Goal: Task Accomplishment & Management: Use online tool/utility

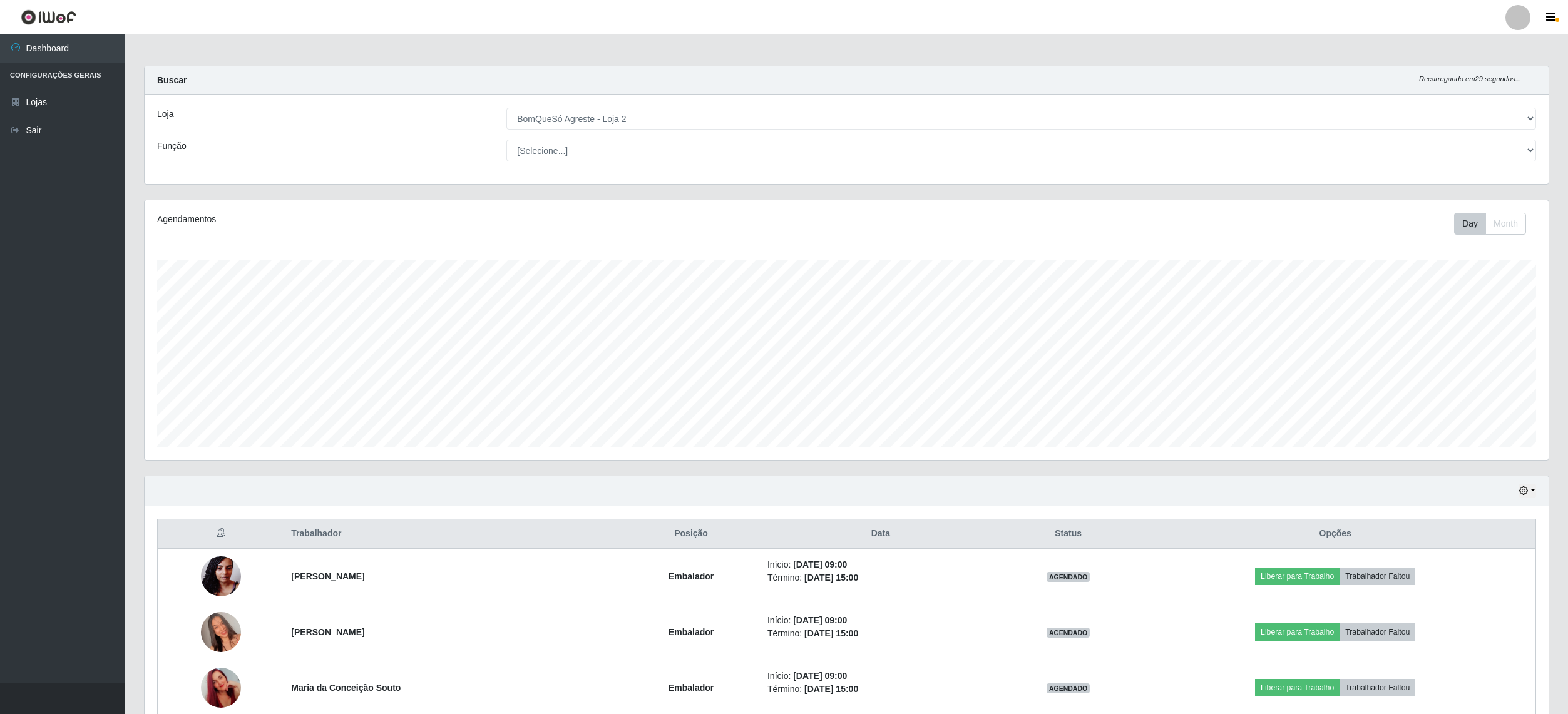
select select "214"
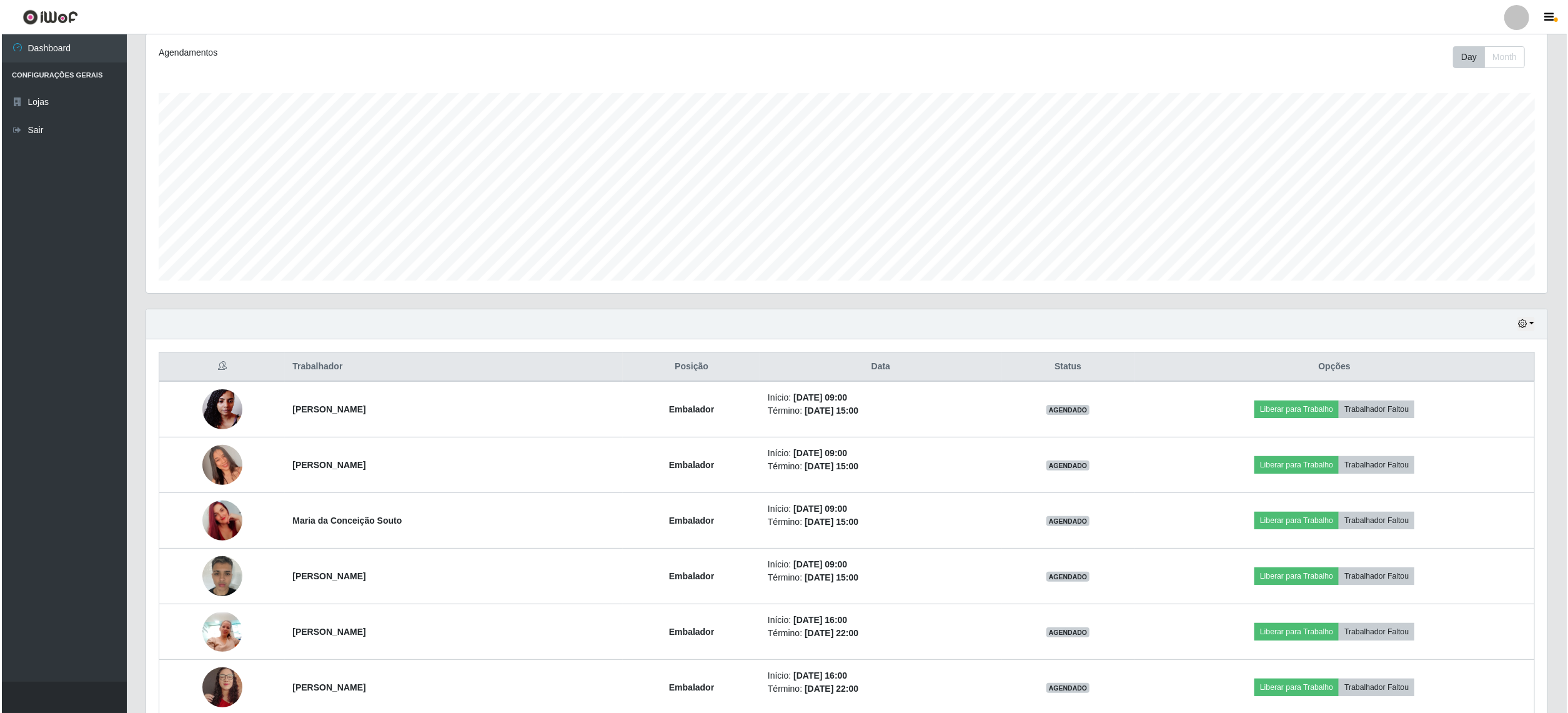
scroll to position [333, 0]
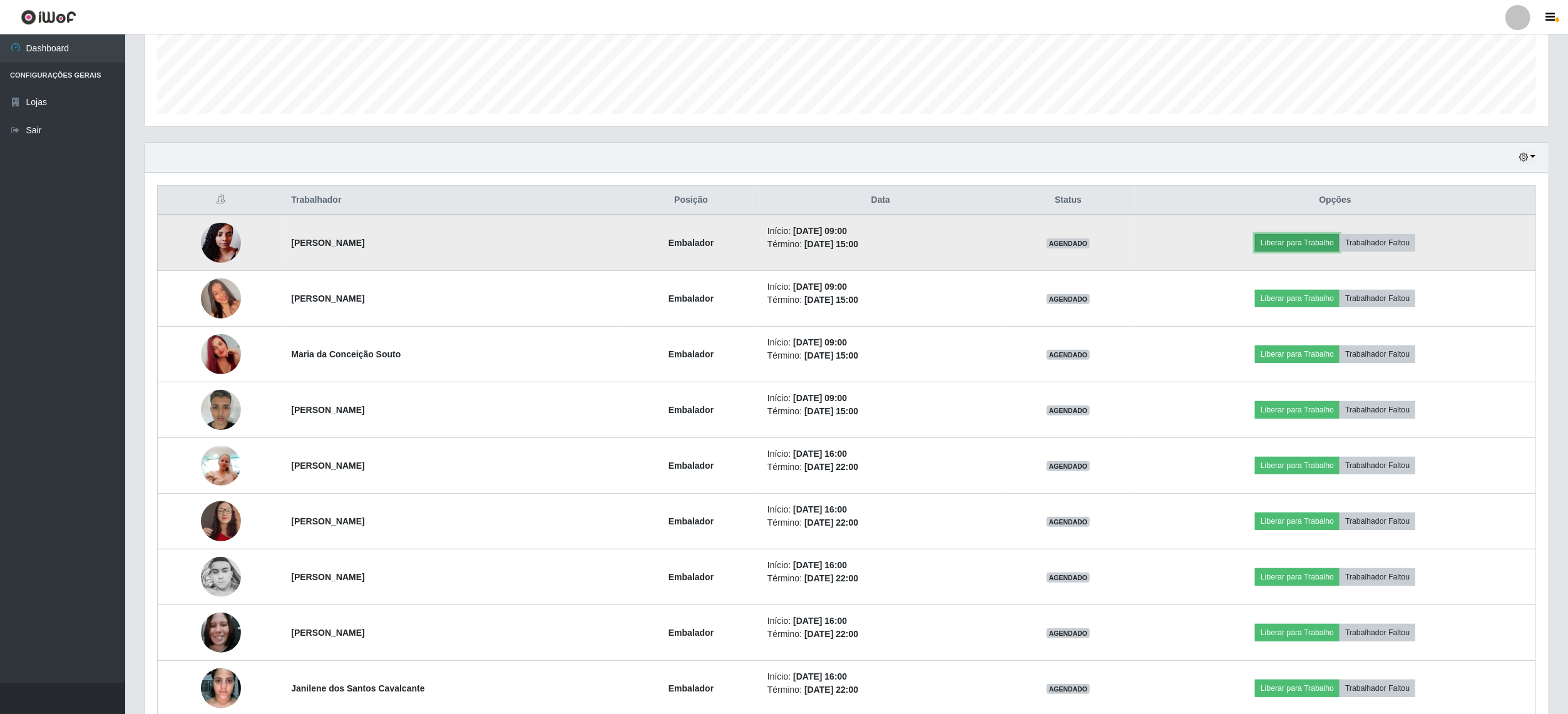
click at [1300, 239] on button "Liberar para Trabalho" at bounding box center [1297, 243] width 85 height 17
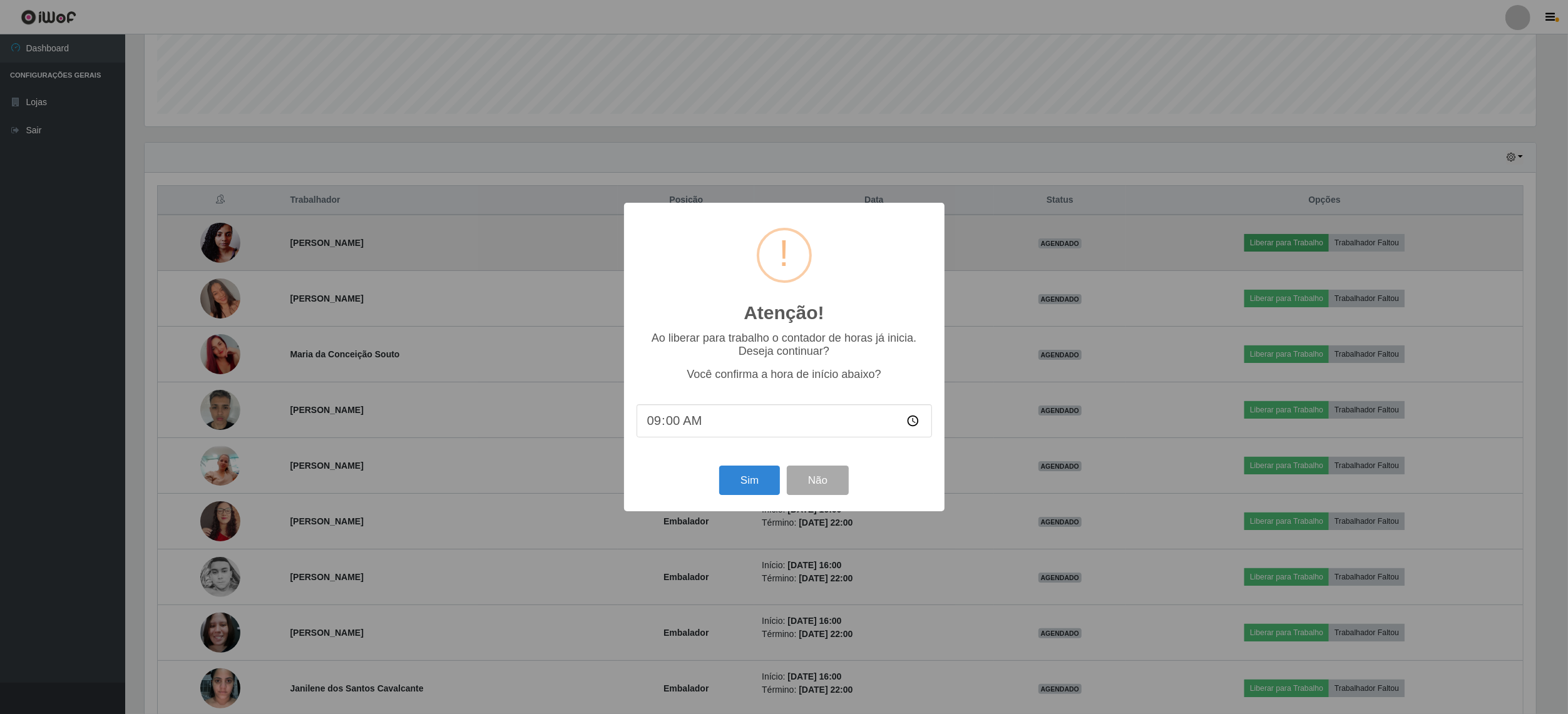
scroll to position [260, 1395]
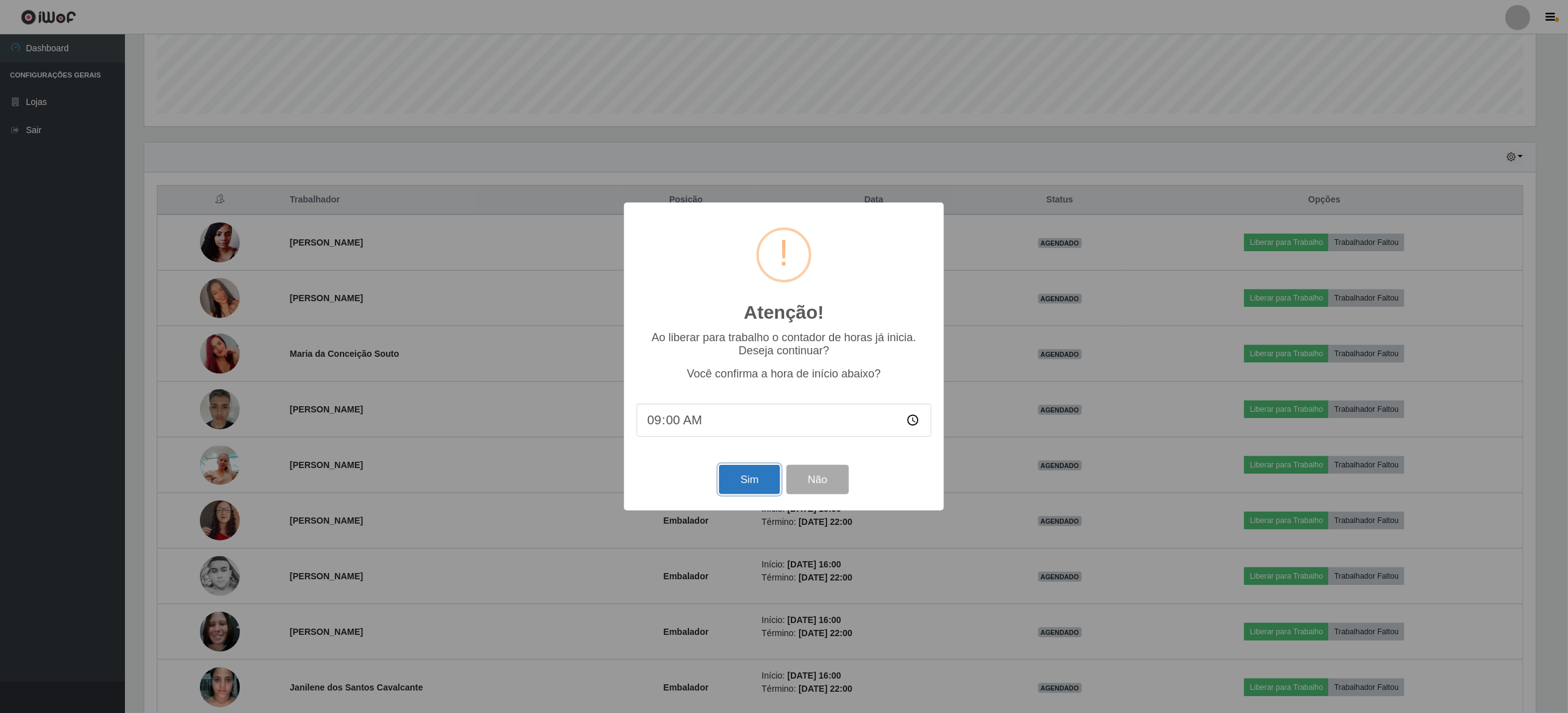
click at [751, 478] on button "Sim" at bounding box center [749, 479] width 61 height 29
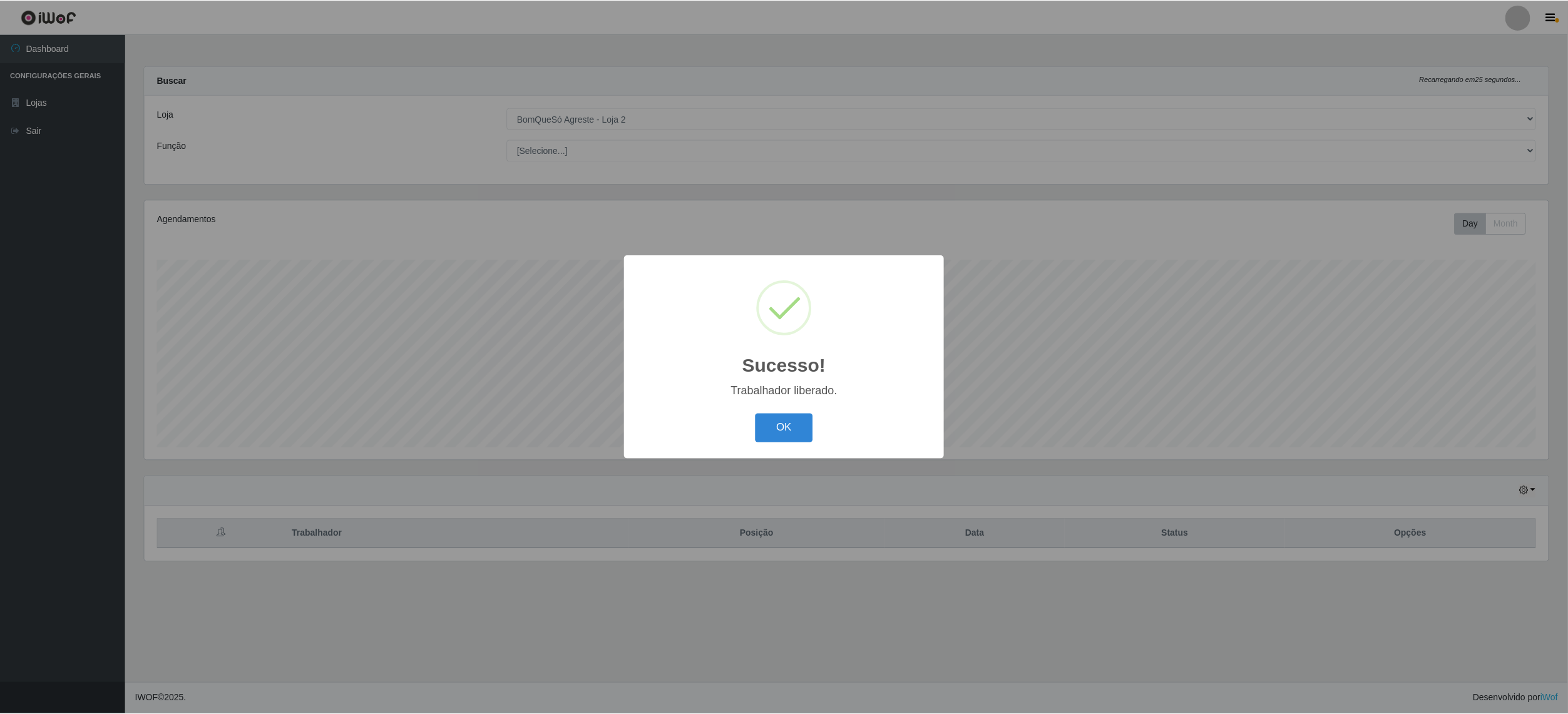
scroll to position [260, 1407]
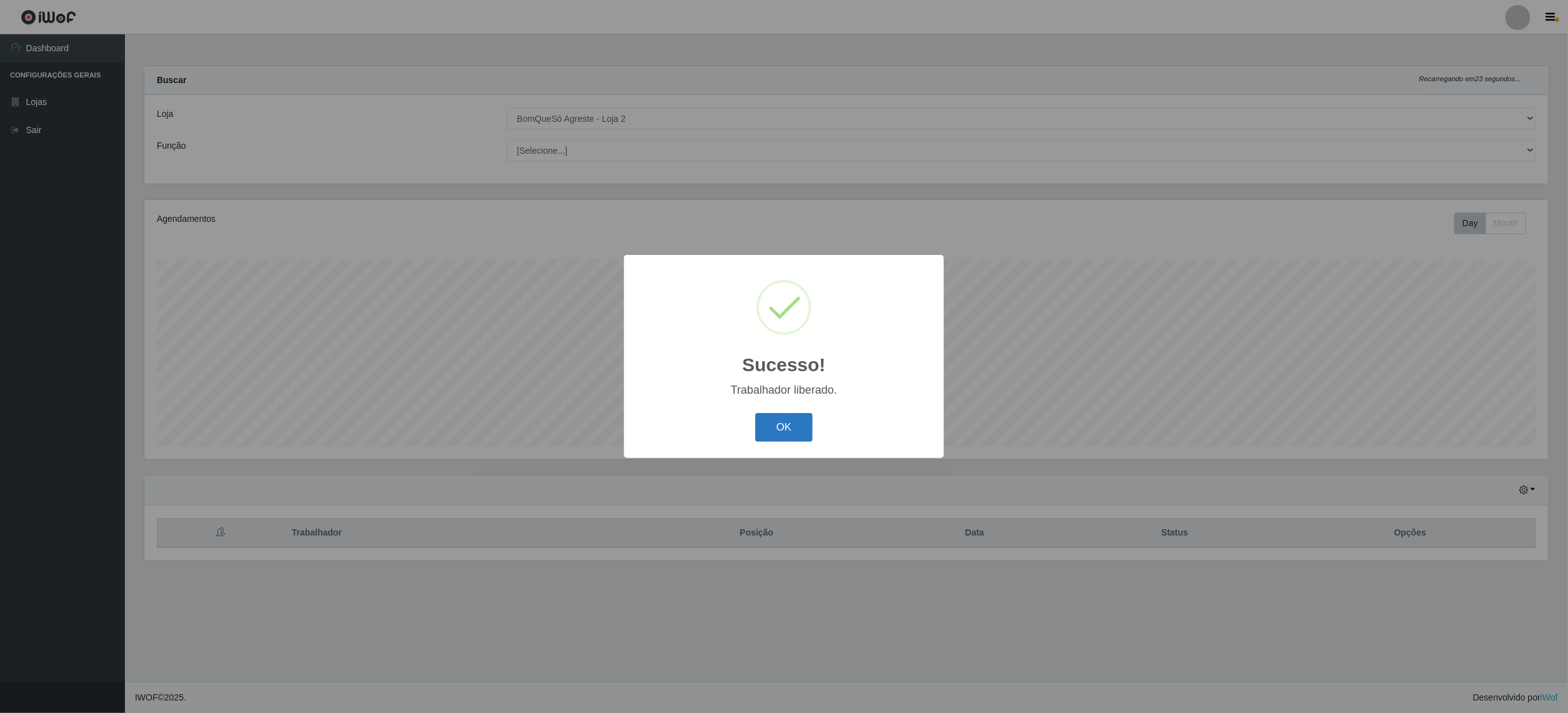
click at [778, 416] on button "OK" at bounding box center [784, 428] width 58 height 29
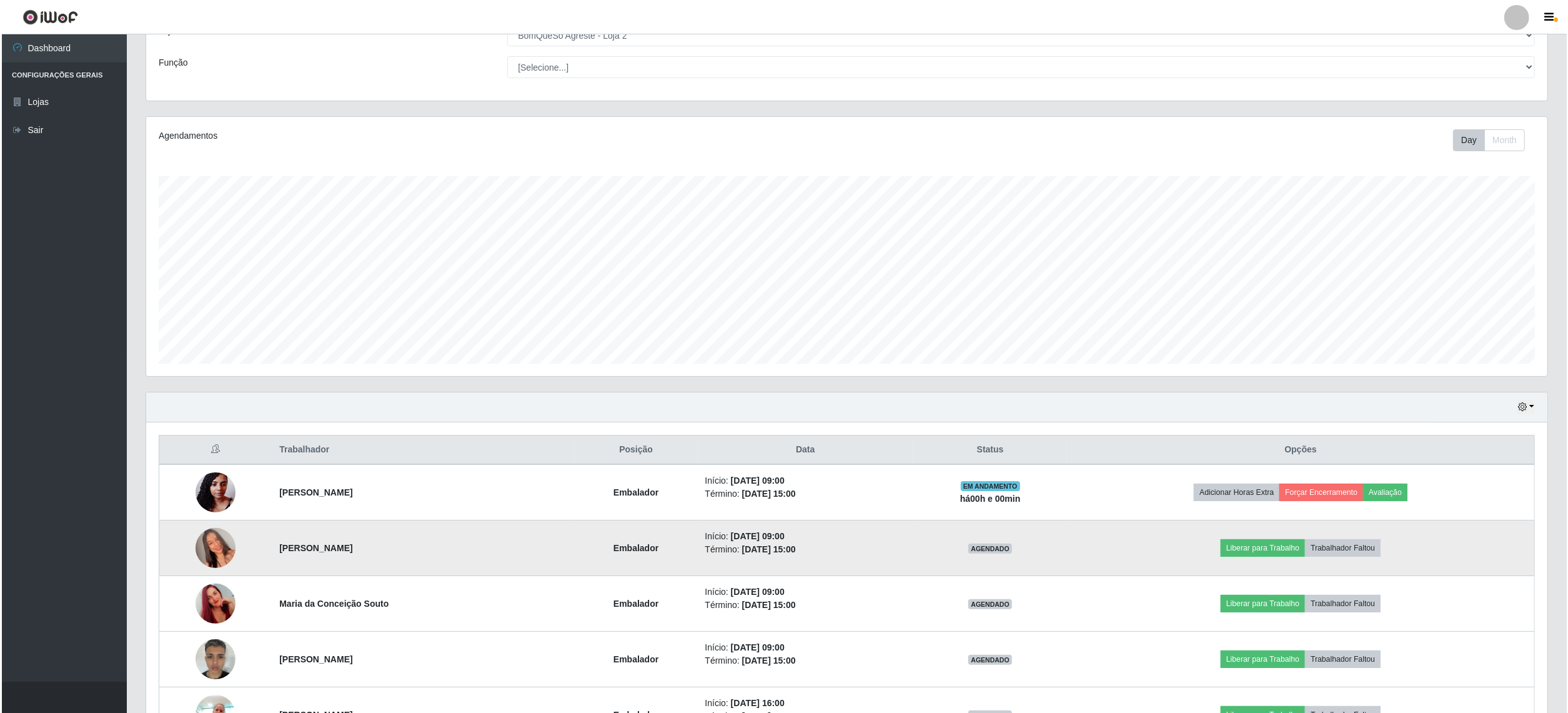
scroll to position [167, 0]
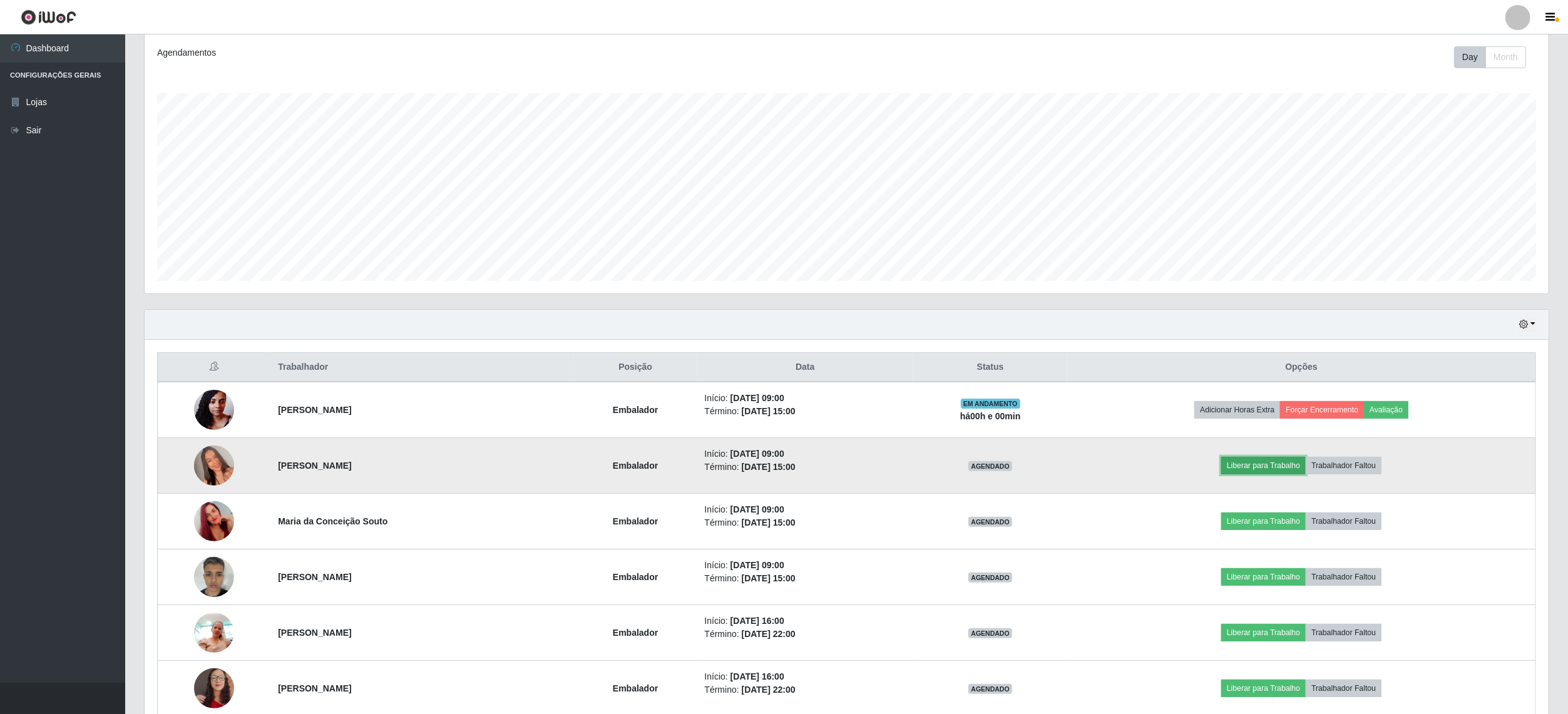
click at [1262, 467] on button "Liberar para Trabalho" at bounding box center [1264, 465] width 85 height 17
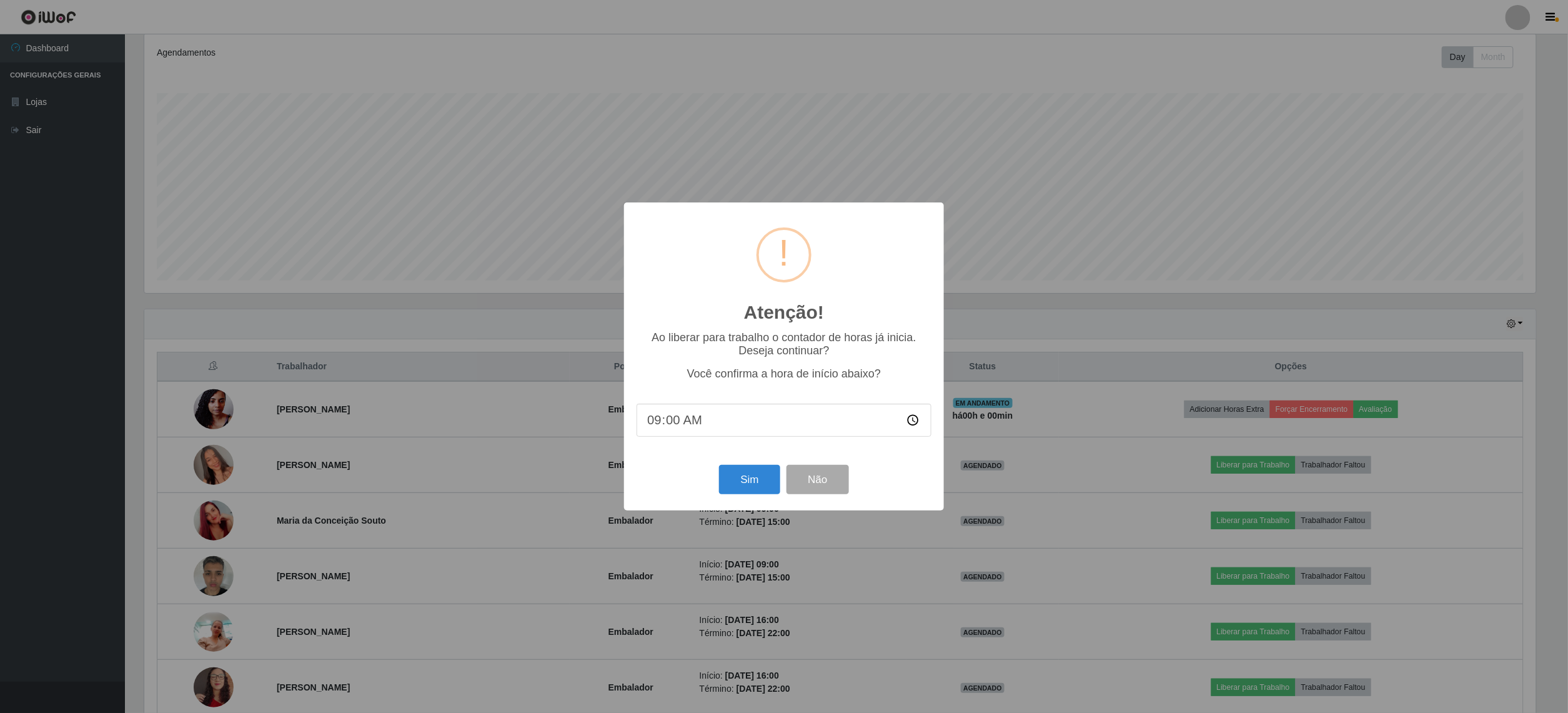
click at [1090, 367] on div "Atenção! × Ao liberar para trabalho o contador de horas já inicia. Deseja conti…" at bounding box center [784, 356] width 1568 height 713
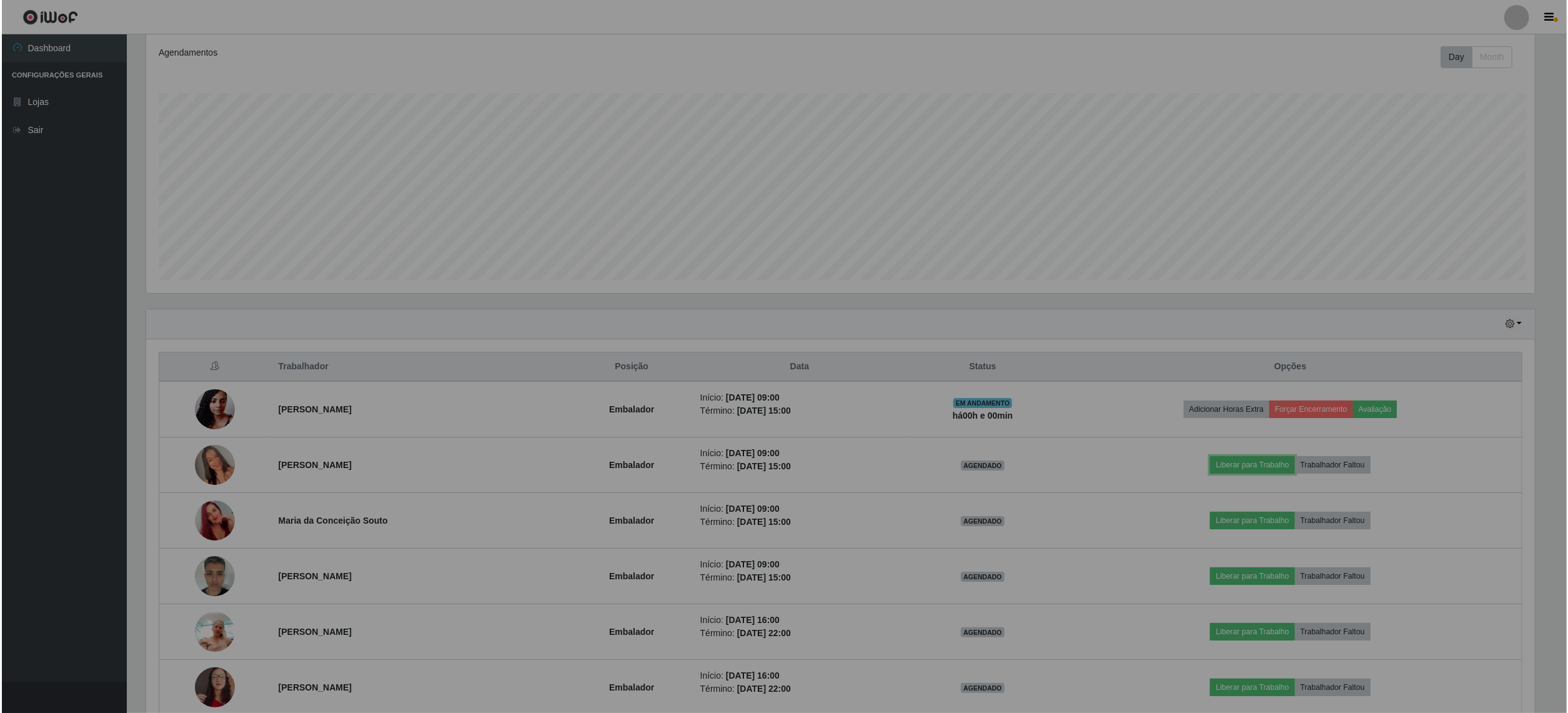
scroll to position [260, 1401]
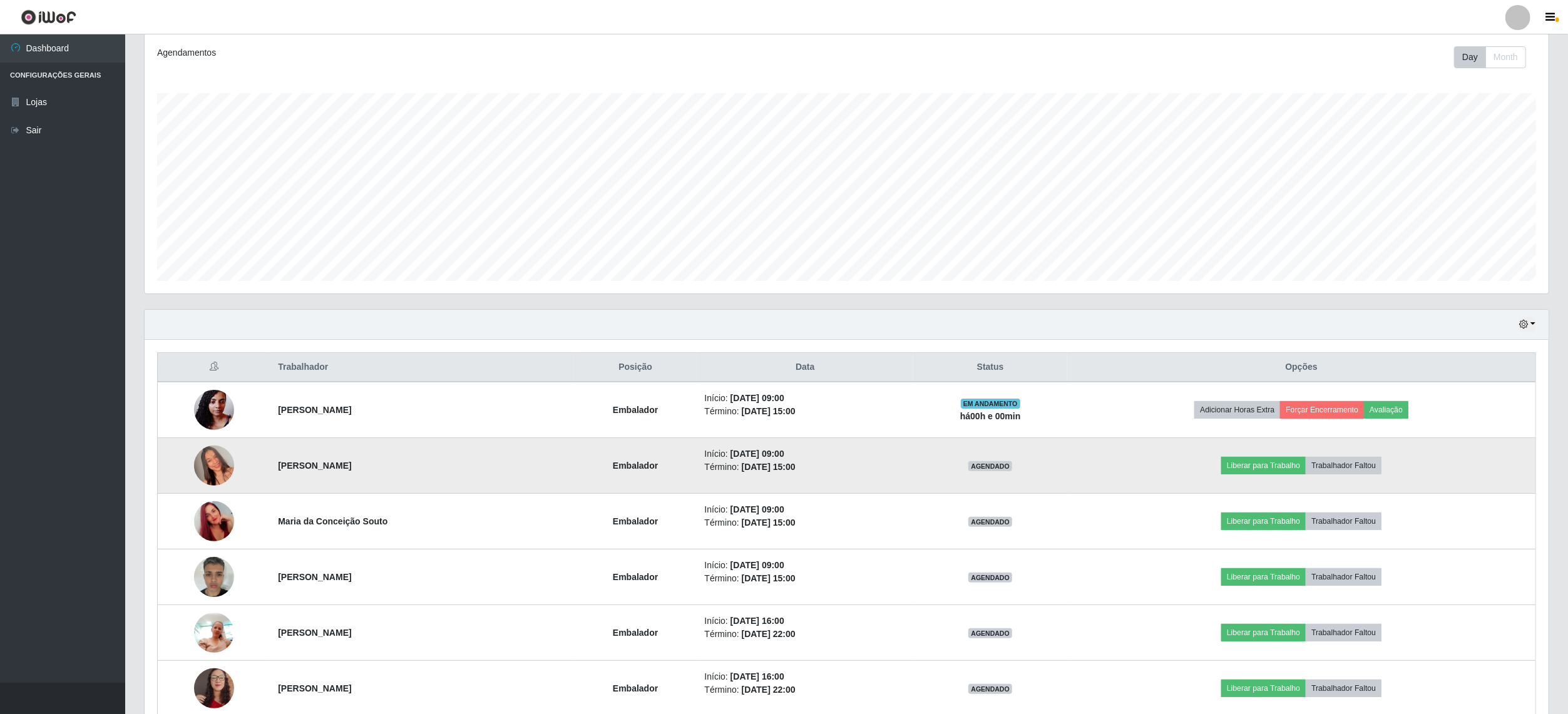
click at [1285, 452] on td "Liberar para Trabalho Trabalhador Faltou" at bounding box center [1301, 466] width 468 height 56
click at [1279, 468] on button "Liberar para Trabalho" at bounding box center [1264, 465] width 85 height 17
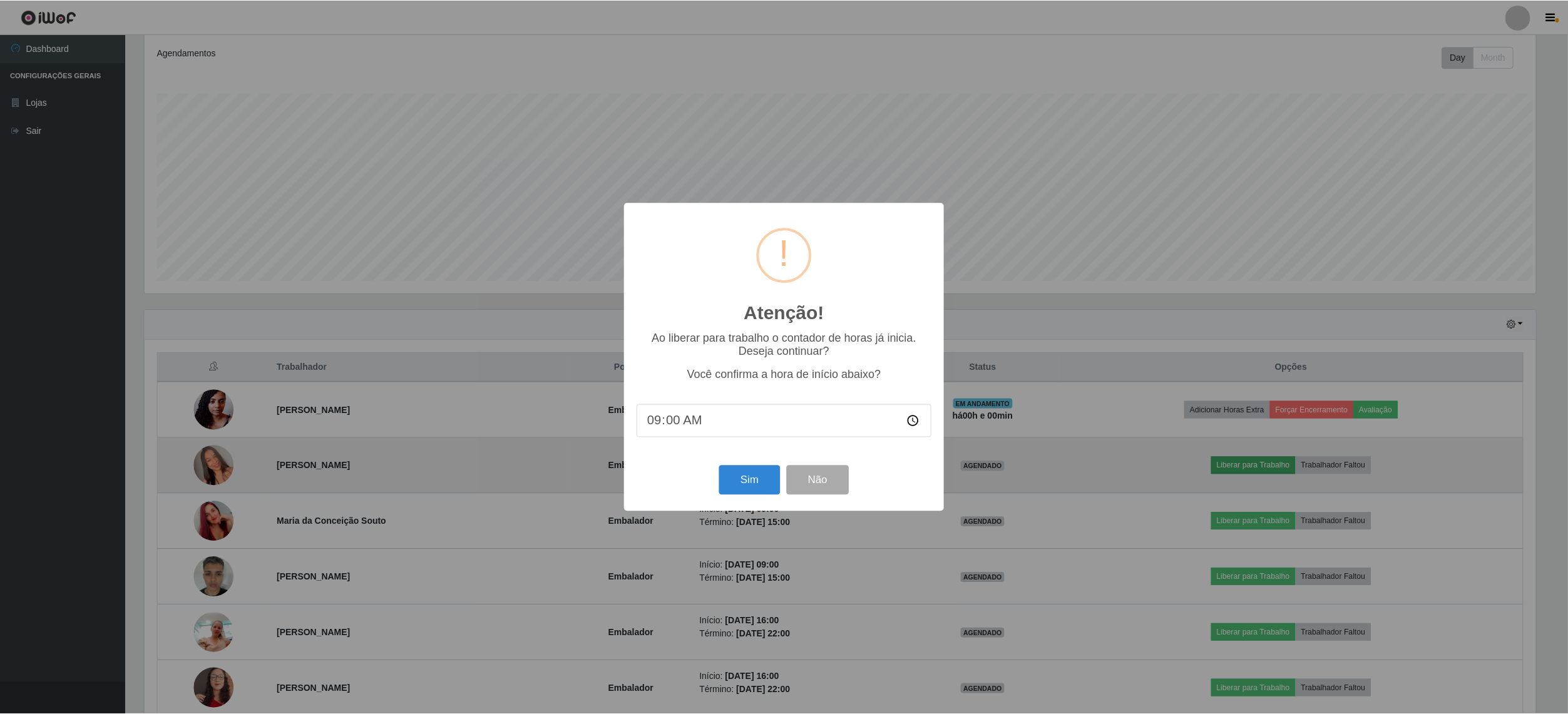
scroll to position [260, 1395]
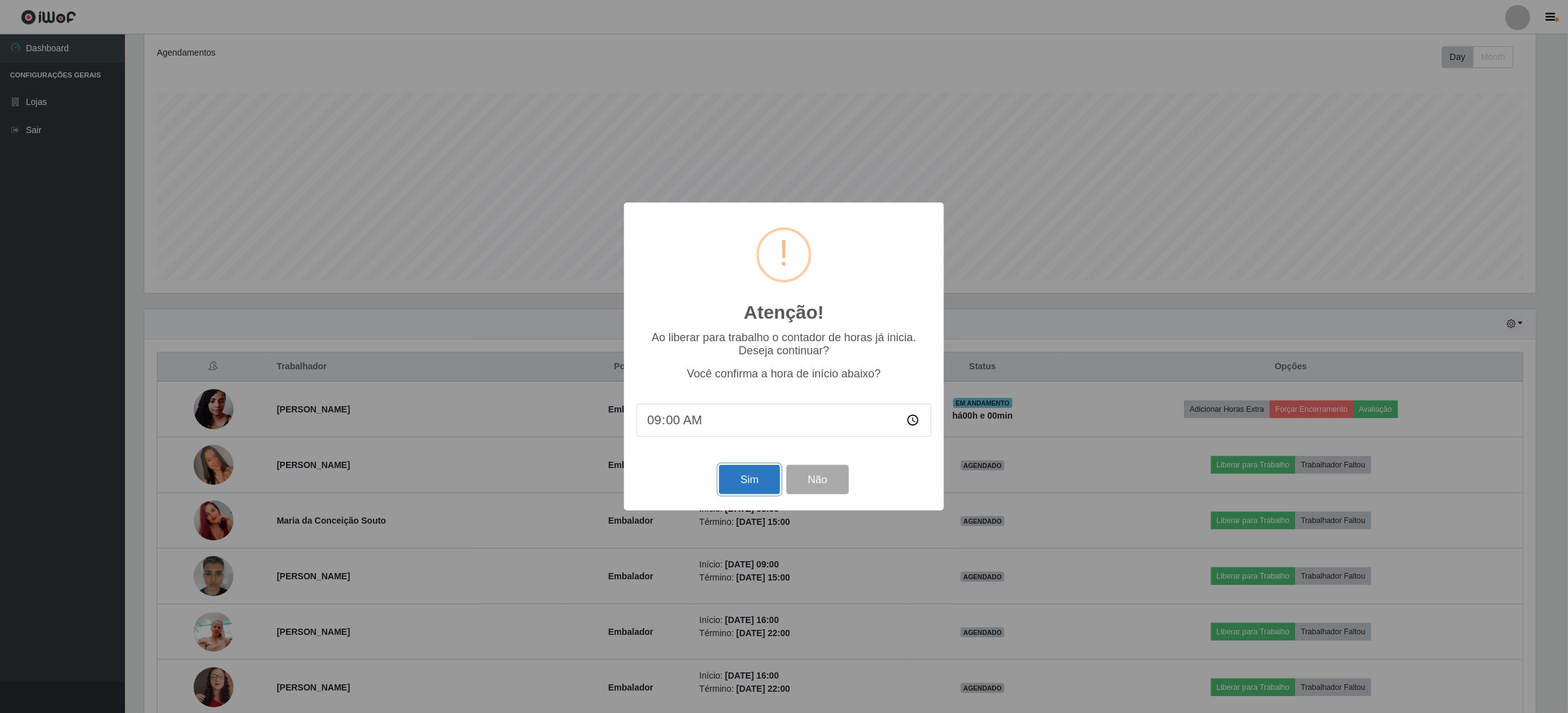
click at [747, 469] on button "Sim" at bounding box center [749, 479] width 61 height 29
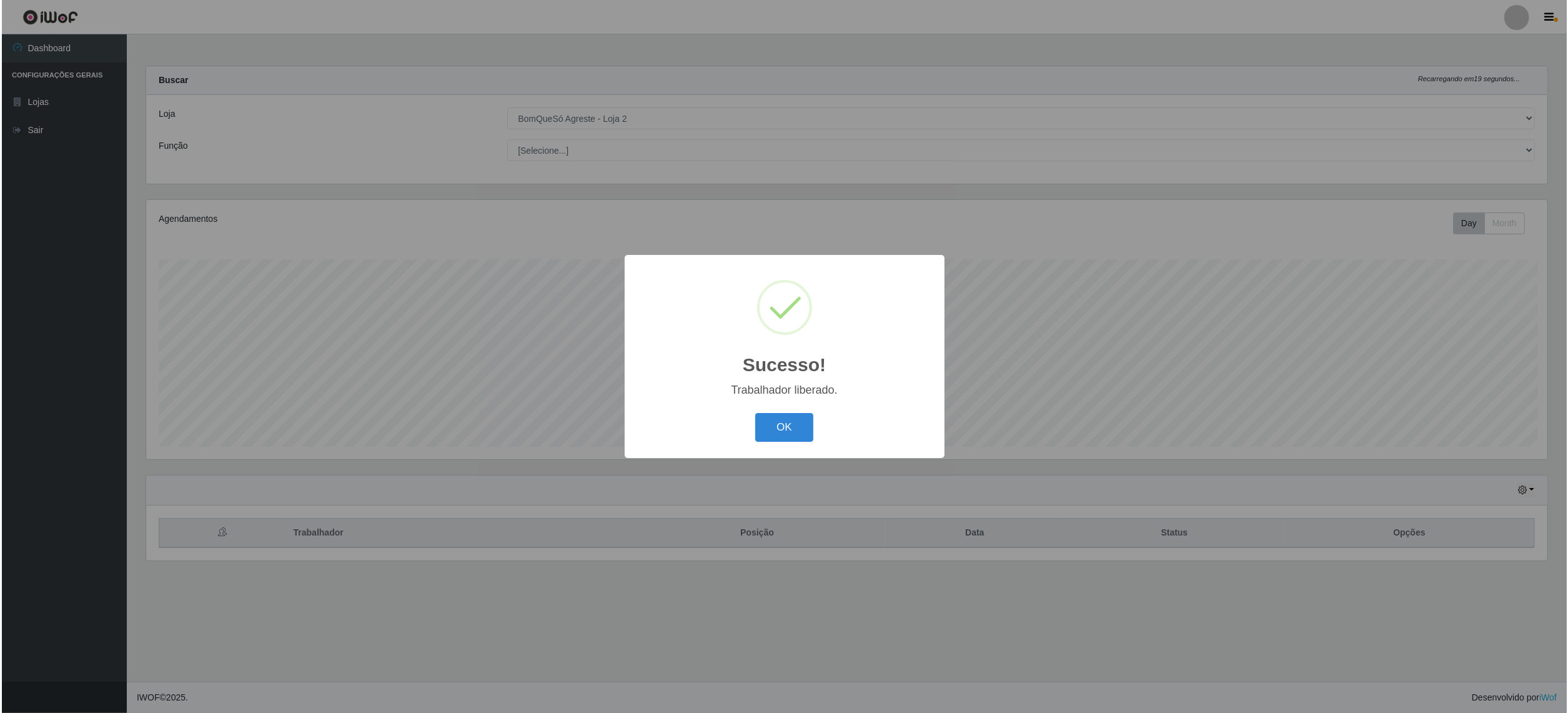
scroll to position [260, 1405]
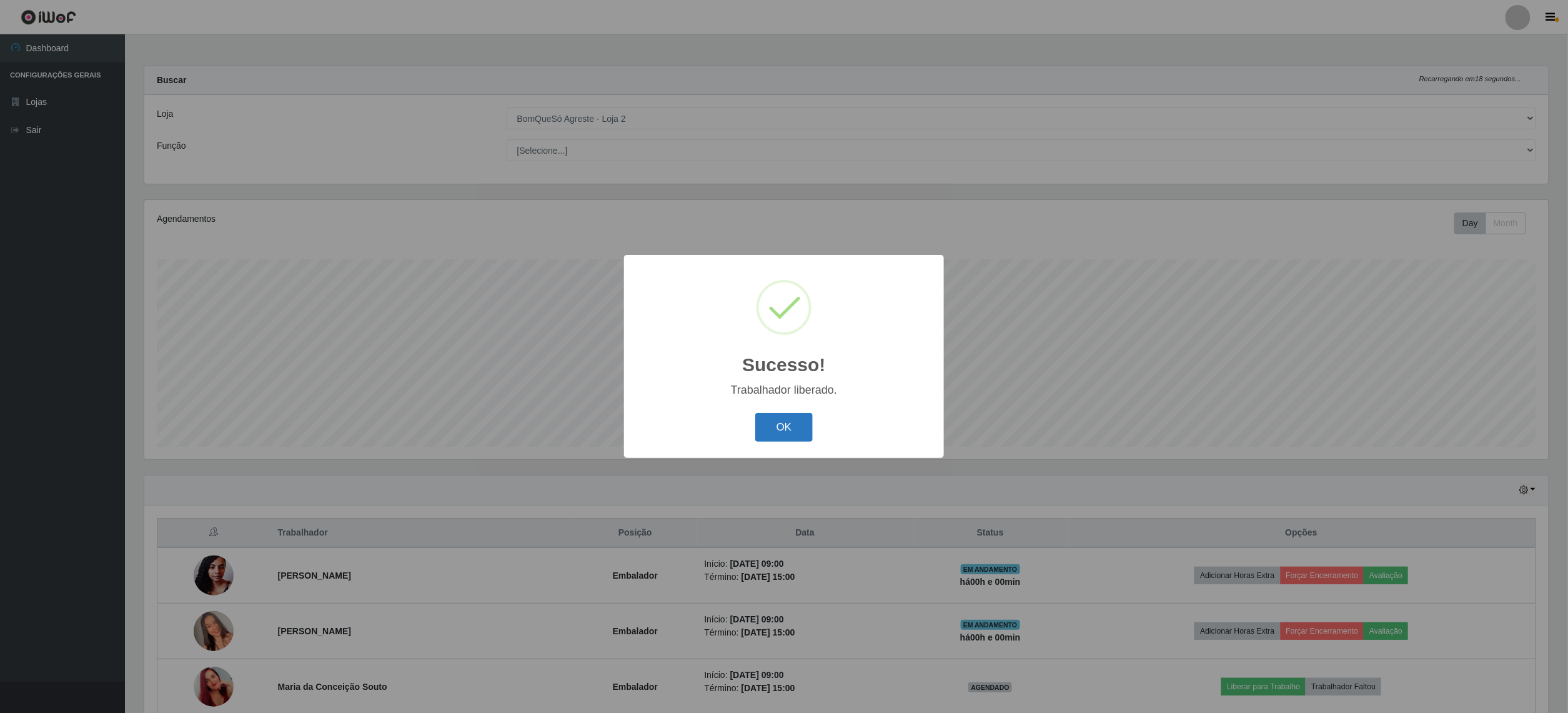
click at [768, 418] on button "OK" at bounding box center [784, 428] width 58 height 29
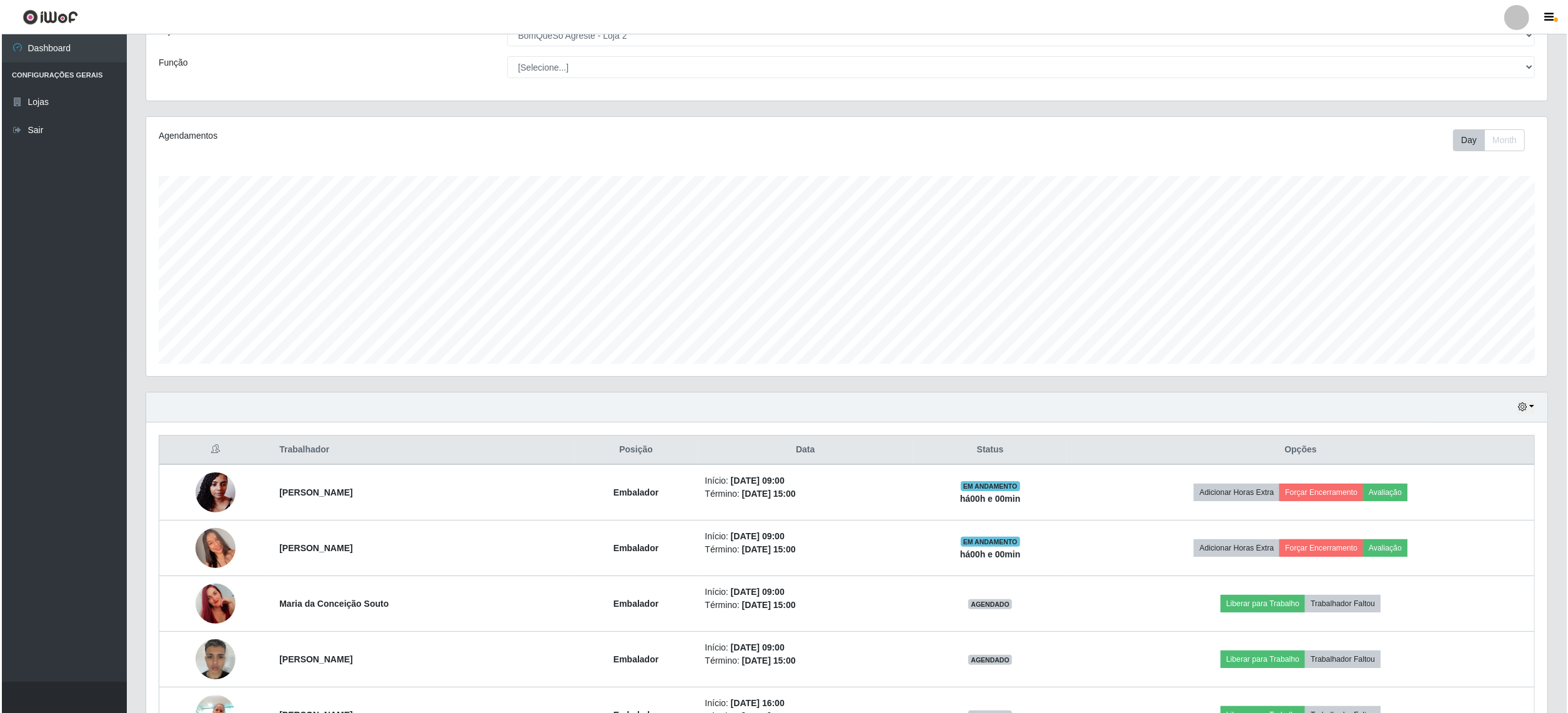
scroll to position [624530, 623360]
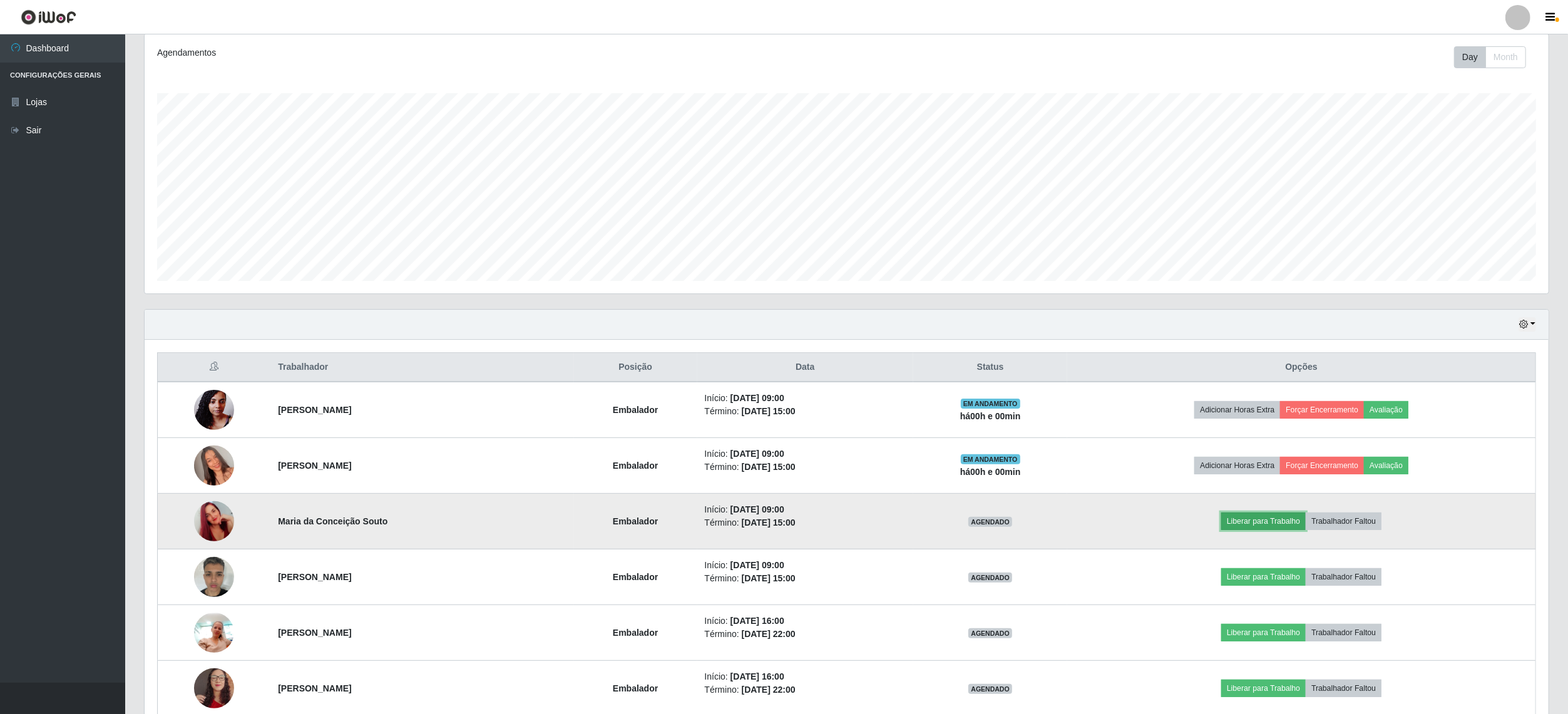
click at [1252, 524] on button "Liberar para Trabalho" at bounding box center [1264, 521] width 85 height 17
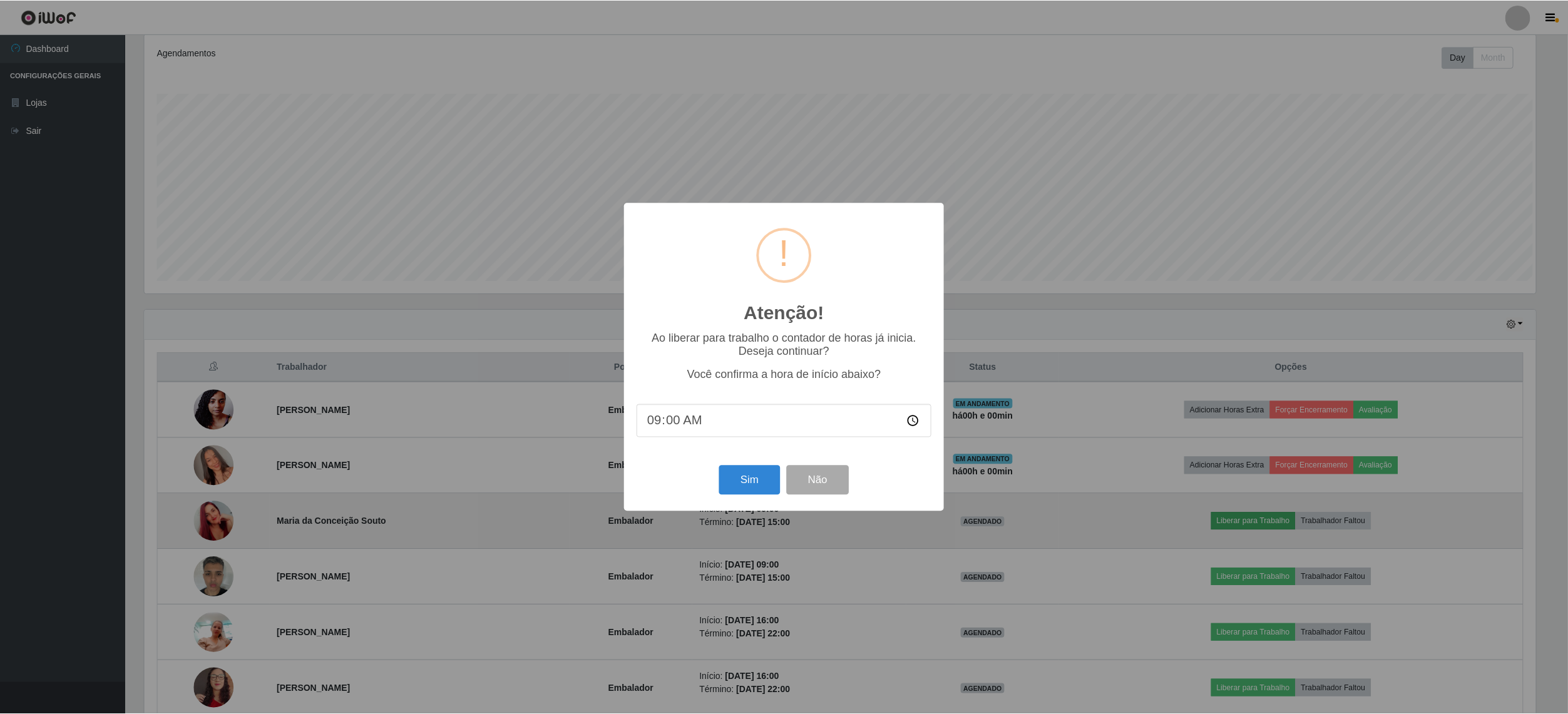
scroll to position [0, 0]
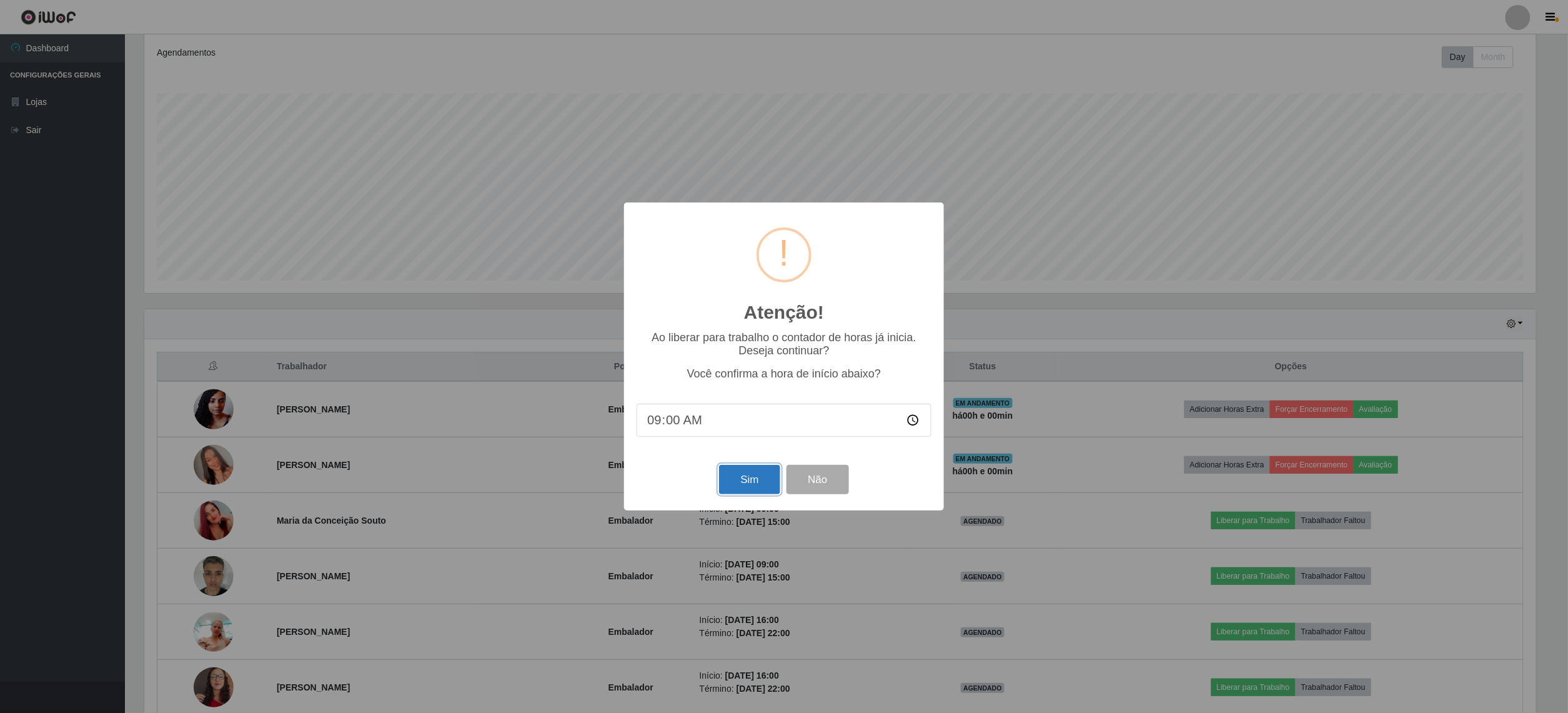
click at [736, 480] on button "Sim" at bounding box center [749, 479] width 61 height 29
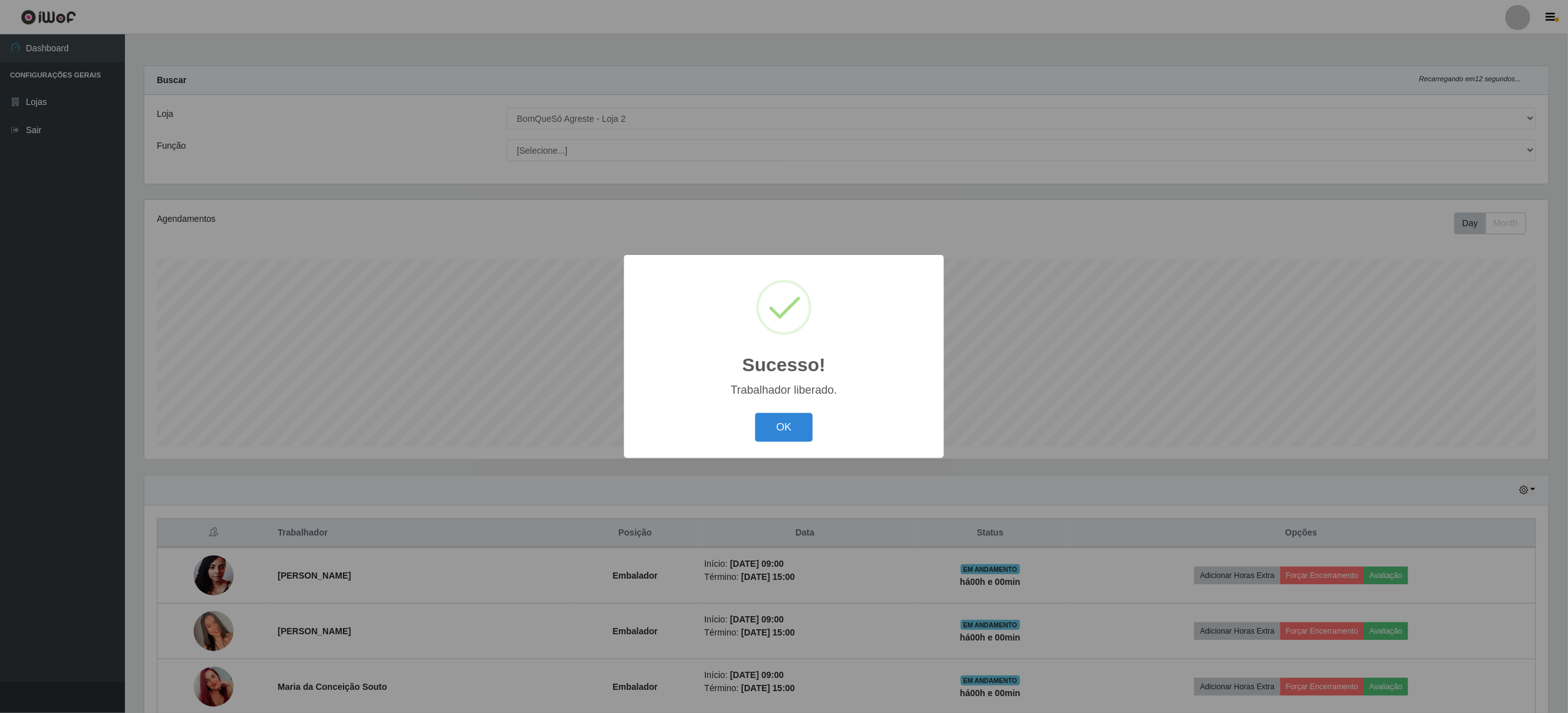
click at [753, 430] on div "OK Cancel" at bounding box center [784, 427] width 295 height 36
click at [782, 429] on button "OK" at bounding box center [784, 428] width 58 height 29
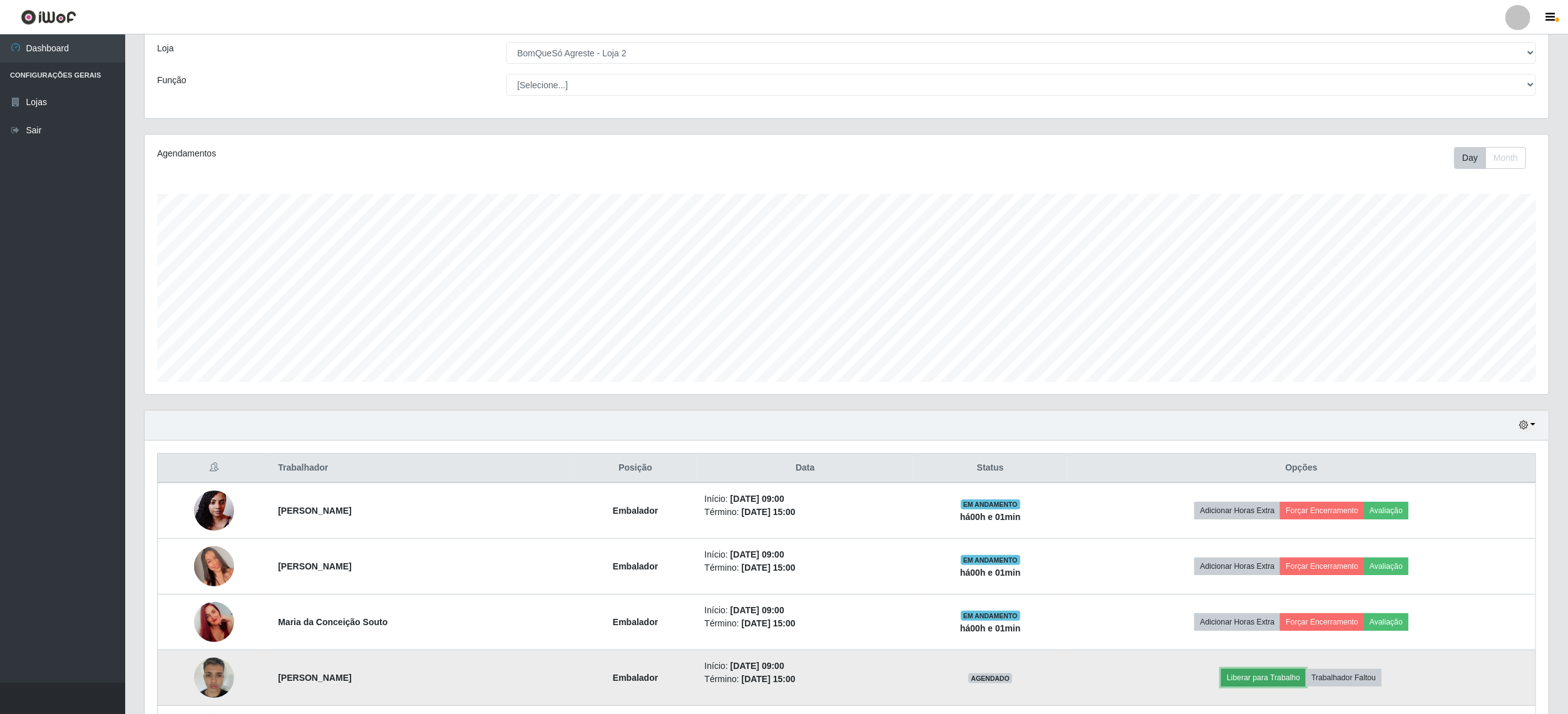
click at [1284, 680] on button "Liberar para Trabalho" at bounding box center [1264, 678] width 85 height 17
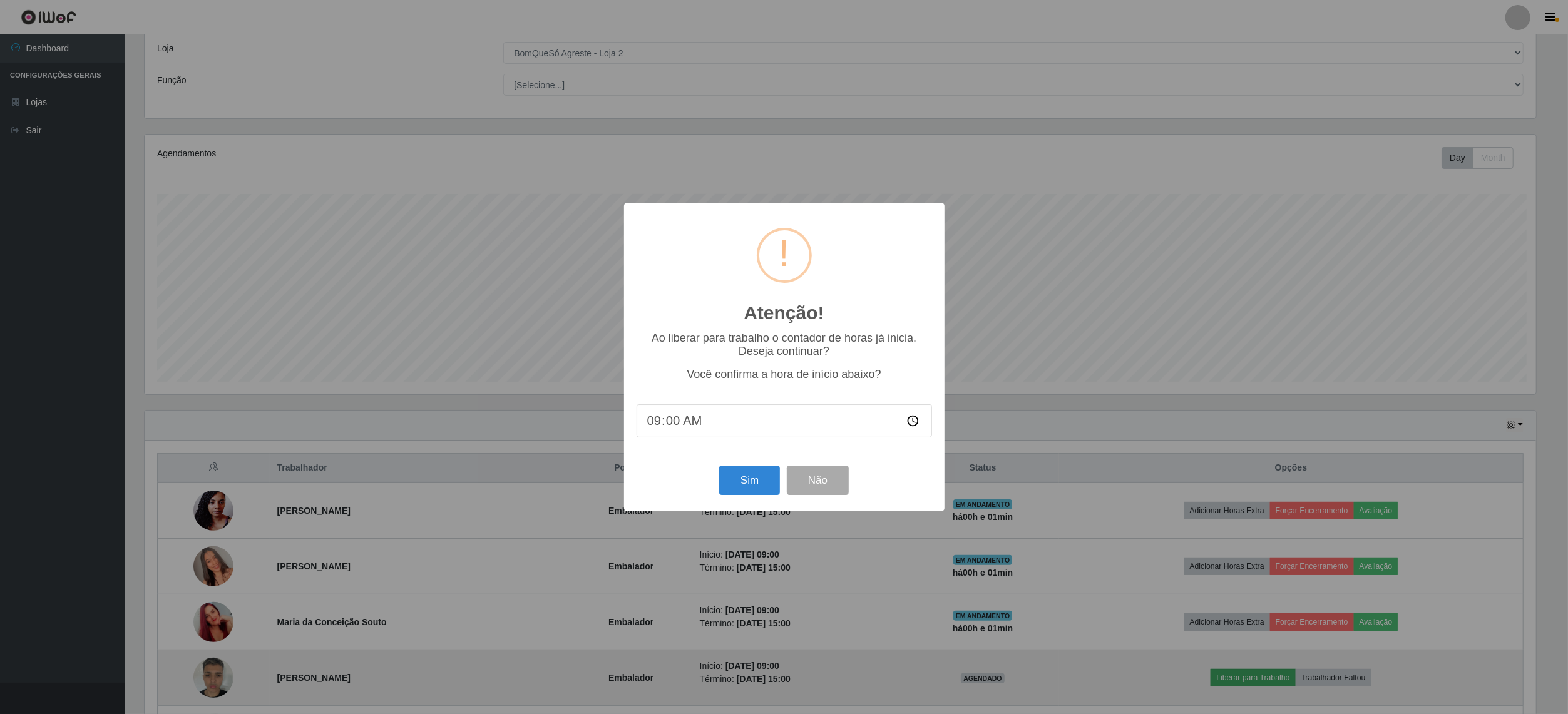
scroll to position [260, 1395]
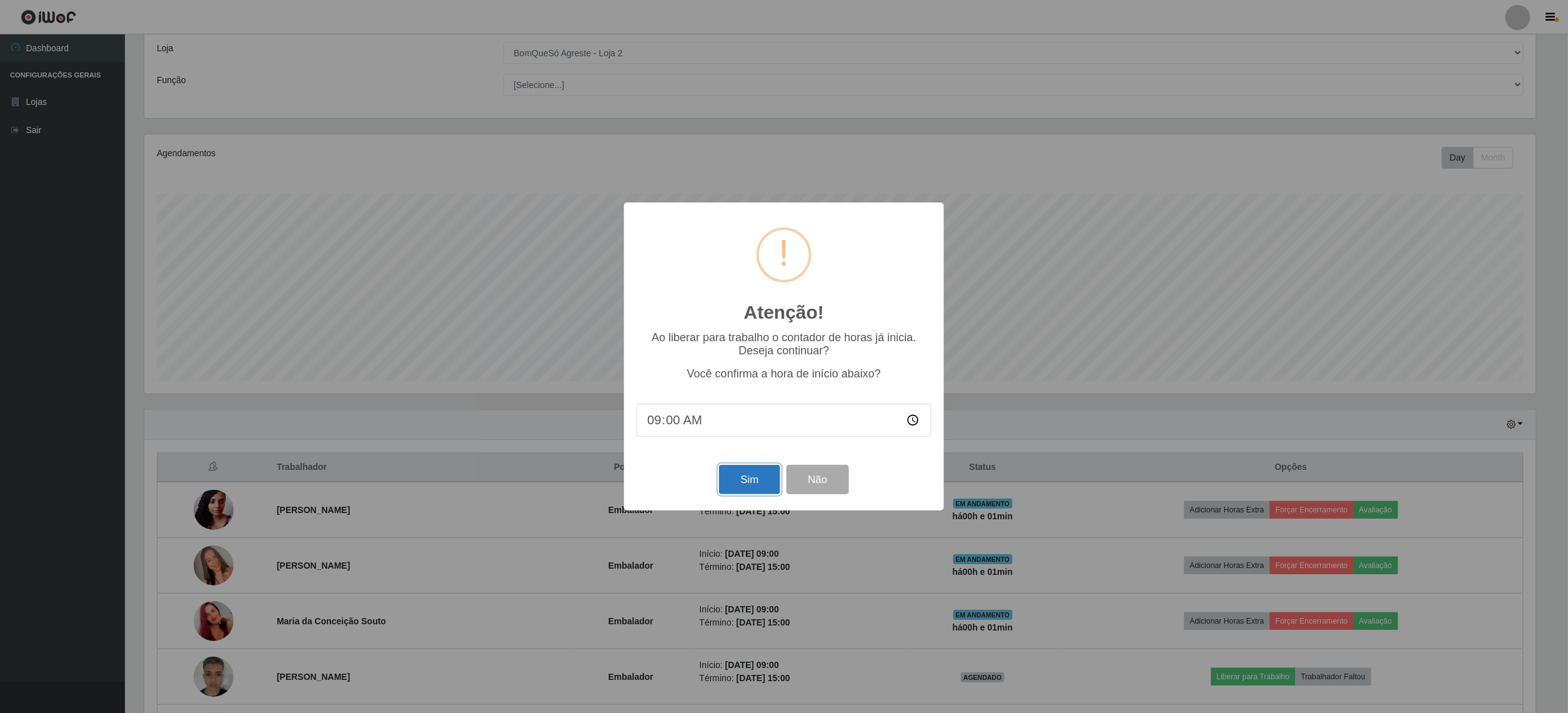
click at [761, 488] on button "Sim" at bounding box center [749, 479] width 61 height 29
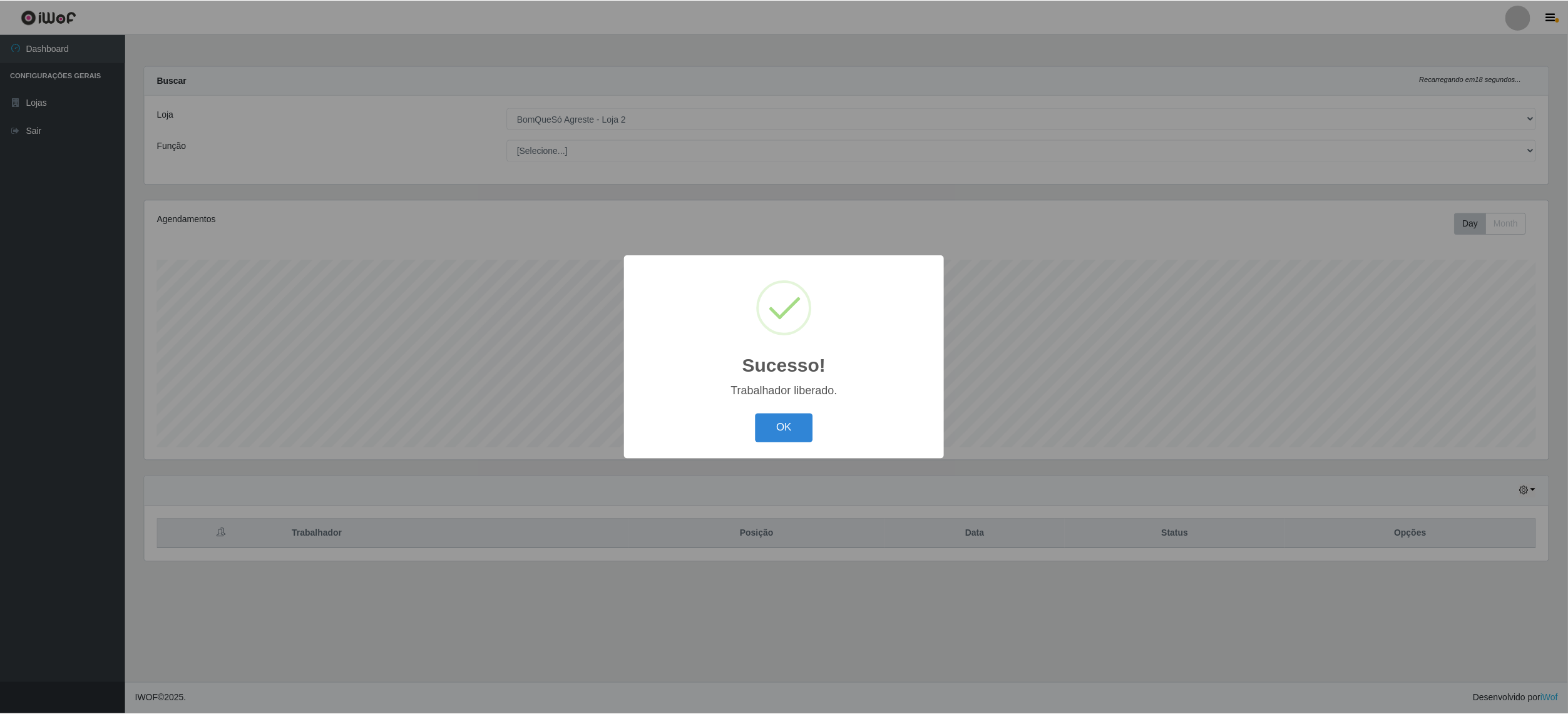
scroll to position [260, 1407]
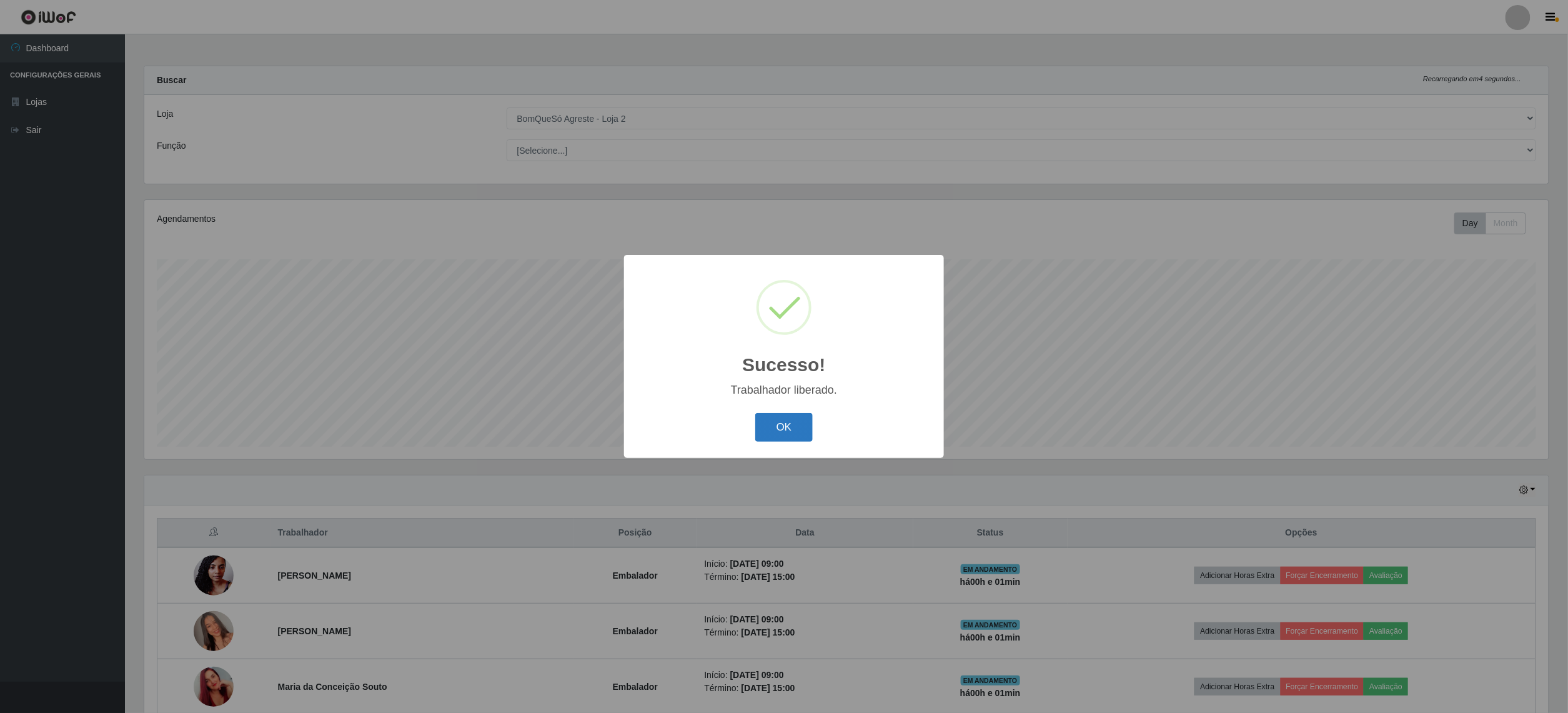
click at [774, 430] on button "OK" at bounding box center [784, 428] width 58 height 29
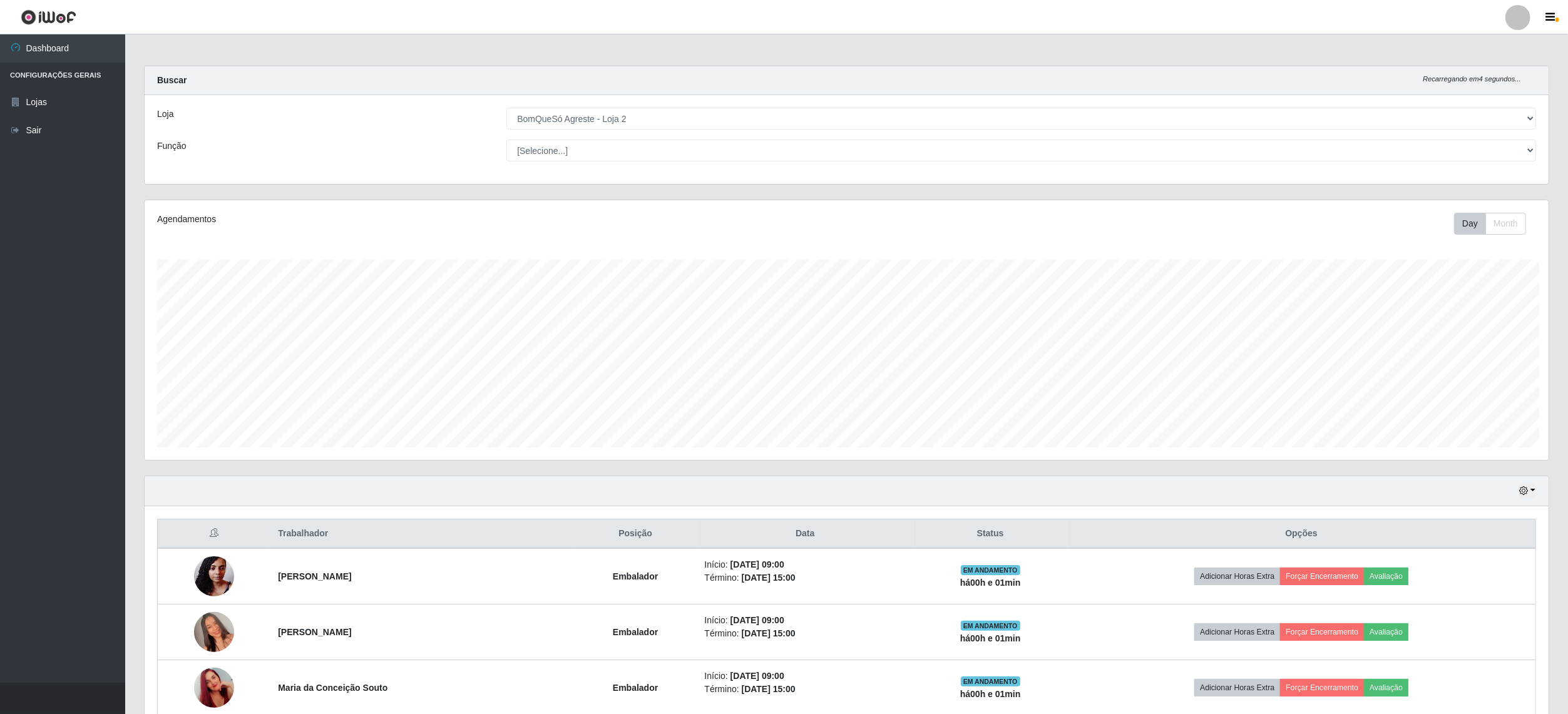
scroll to position [625406, 624413]
